Goal: Transaction & Acquisition: Book appointment/travel/reservation

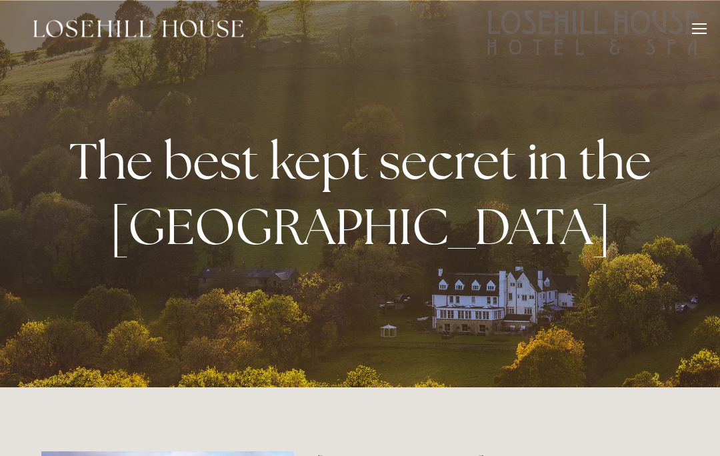
click at [701, 35] on div at bounding box center [699, 30] width 15 height 15
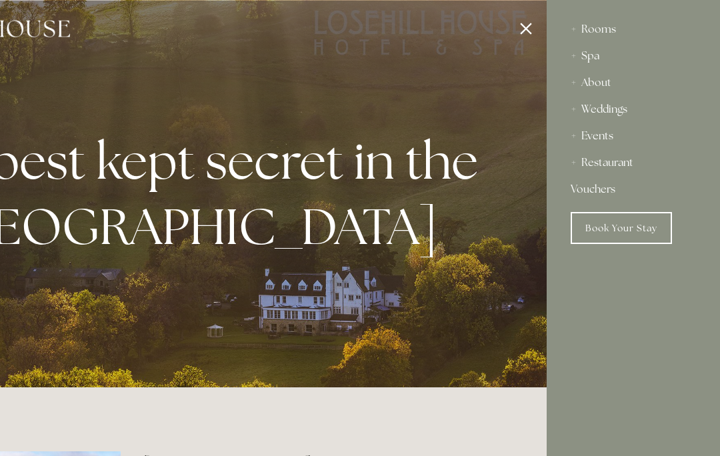
click at [630, 225] on link "Book Your Stay" at bounding box center [620, 228] width 101 height 32
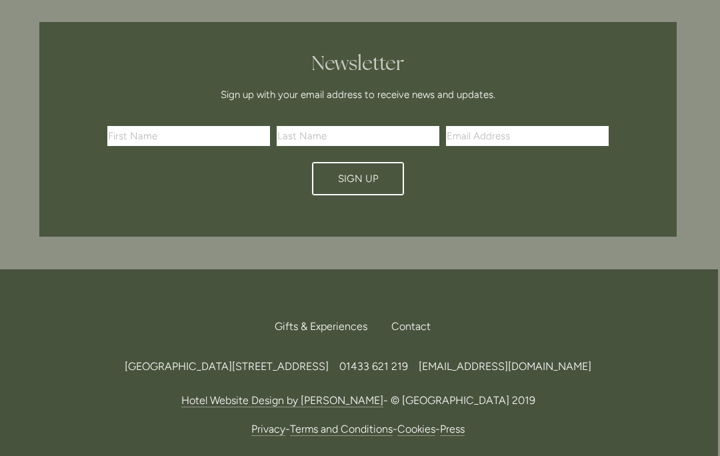
scroll to position [3735, 2]
click at [335, 434] on link "Terms and Conditions" at bounding box center [341, 428] width 103 height 13
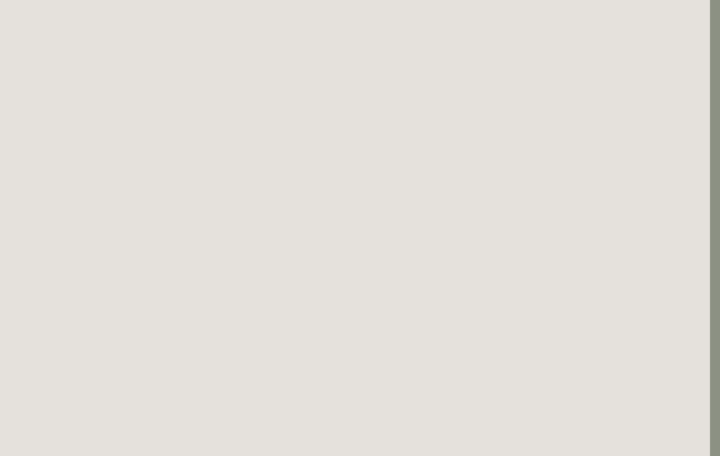
scroll to position [58, 10]
